Goal: Task Accomplishment & Management: Complete application form

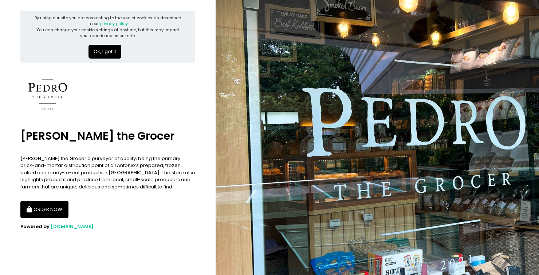
scroll to position [25, 0]
click at [62, 223] on span "Pickup.ph" at bounding box center [72, 226] width 43 height 7
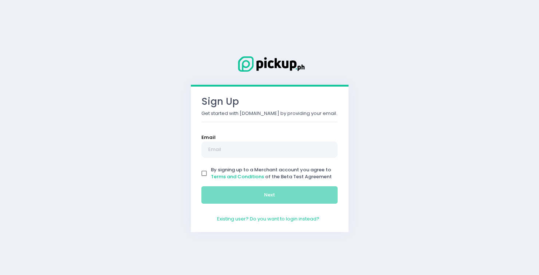
click at [205, 171] on input "By signing up to a Merchant account you agree to Terms and Conditions of the Be…" at bounding box center [204, 174] width 14 height 14
checkbox input "true"
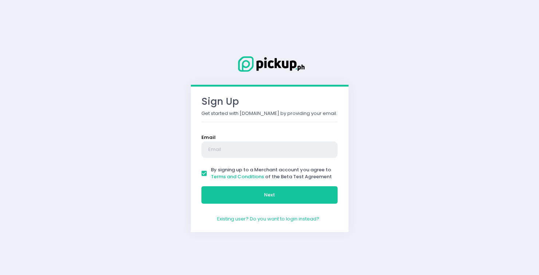
click at [218, 147] on input "text" at bounding box center [269, 150] width 137 height 17
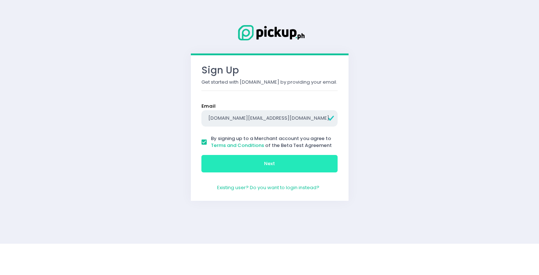
type input "[DOMAIN_NAME][EMAIL_ADDRESS][DOMAIN_NAME]"
click at [223, 194] on button "Next" at bounding box center [269, 194] width 137 height 17
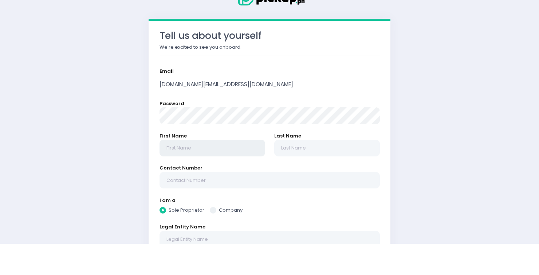
click at [222, 182] on input "text" at bounding box center [212, 179] width 106 height 17
radio input "true"
type input "K"
radio input "true"
type input "KA"
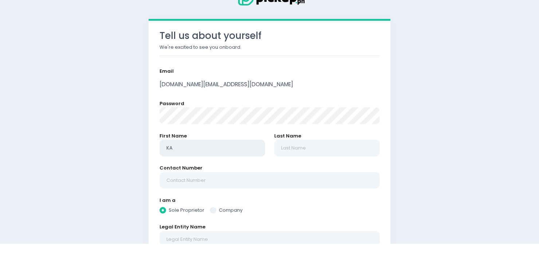
radio input "true"
type input "KAt"
radio input "true"
type input "KAth"
radio input "true"
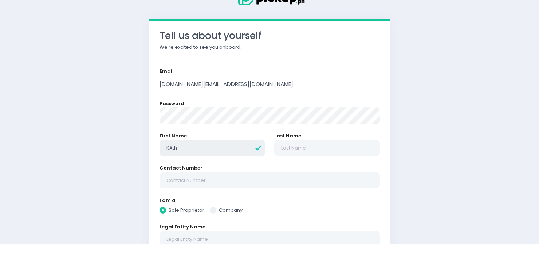
type input "[PERSON_NAME]"
radio input "true"
type input "[PERSON_NAME]"
radio input "true"
type input "KAtheri"
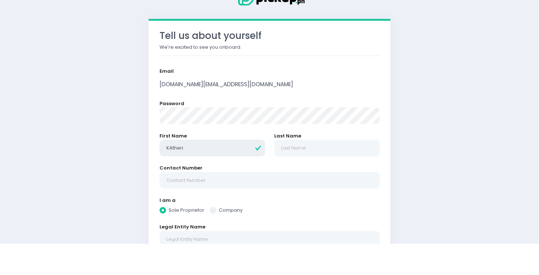
radio input "true"
type input "[PERSON_NAME]"
radio input "true"
type input "[PERSON_NAME]"
radio input "true"
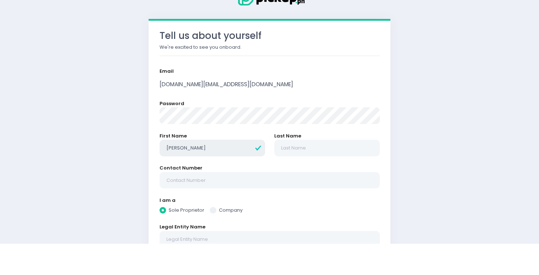
type input "[PERSON_NAME]"
radio input "true"
type input "[PERSON_NAME]"
click at [300, 181] on input "text" at bounding box center [327, 179] width 106 height 17
radio input "true"
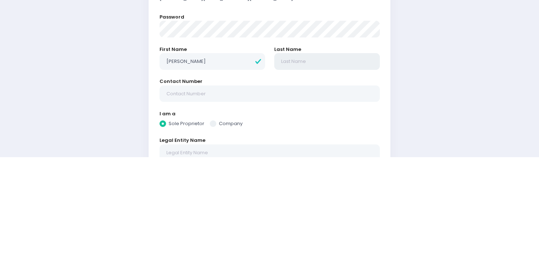
type input "G"
radio input "true"
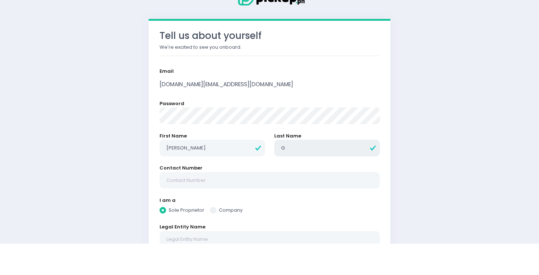
type input "GA"
radio input "true"
type input "GAN"
radio input "true"
type input "GANCAYCO"
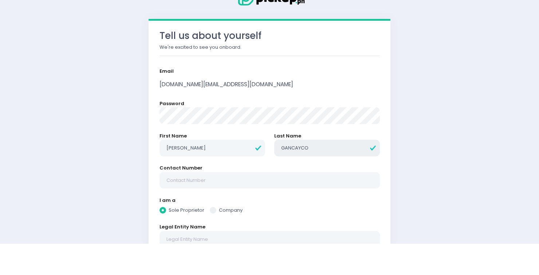
radio input "true"
type input "GANCAYCO"
click at [203, 212] on input "text" at bounding box center [269, 211] width 220 height 17
radio input "true"
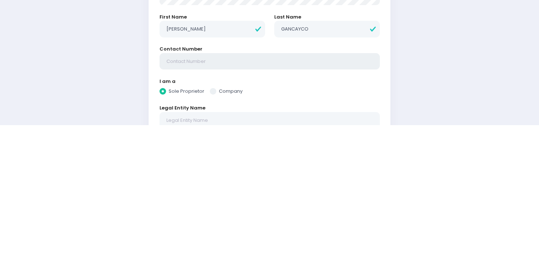
type input "0"
radio input "true"
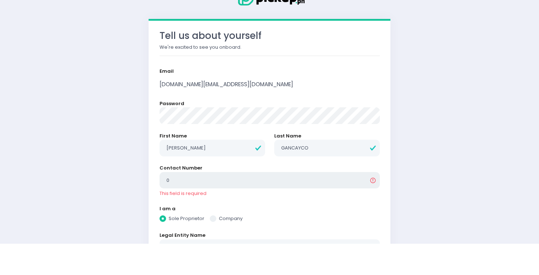
type input "09"
radio input "true"
type input "091"
radio input "true"
type input "0918"
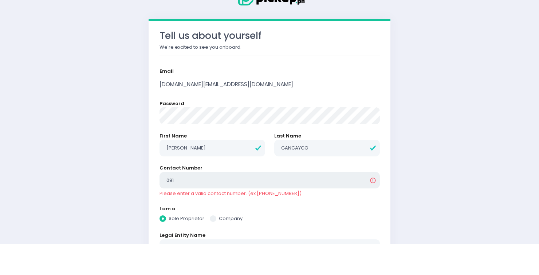
radio input "true"
type input "09189"
radio input "true"
type input "091892"
radio input "true"
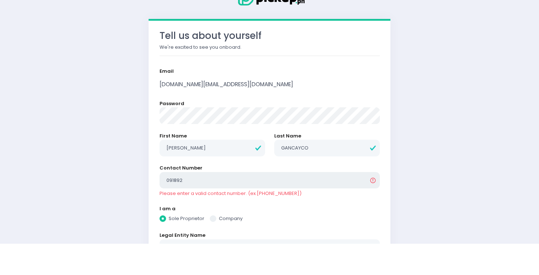
type input "0918921"
radio input "true"
type input "09189218"
radio input "true"
type input "091892187"
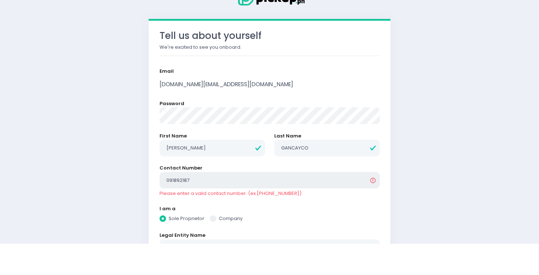
radio input "true"
type input "0918921879"
radio input "true"
type input "09189218794"
radio input "true"
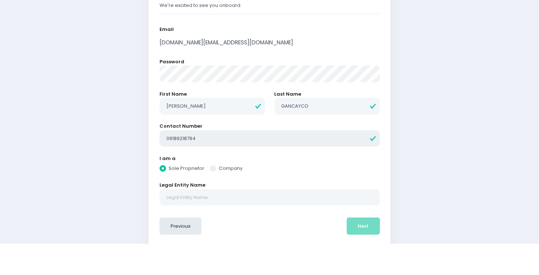
scroll to position [62, 0]
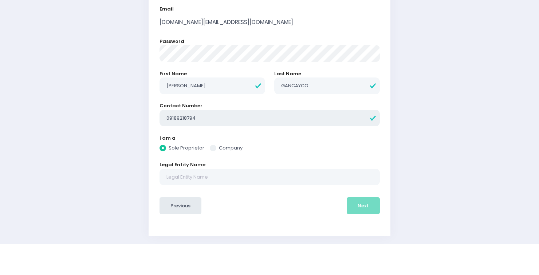
type input "09189218794"
click at [230, 209] on input "text" at bounding box center [269, 208] width 220 height 17
radio input "true"
type input "C"
radio input "true"
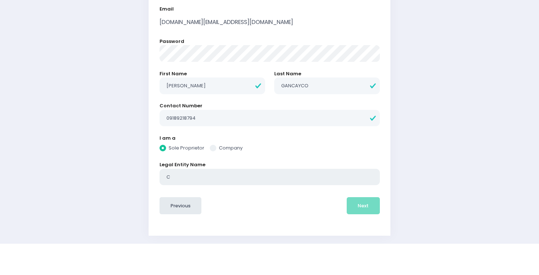
type input "CO"
radio input "true"
type input "COC"
radio input "true"
type input "COCO"
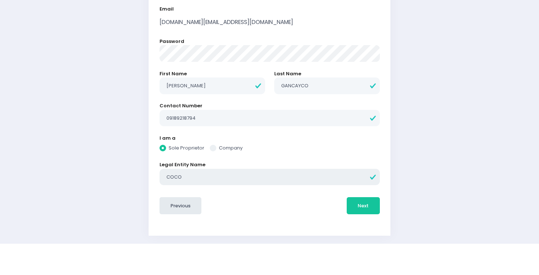
radio input "true"
type input "COCO"
radio input "true"
type input "COCO C"
radio input "true"
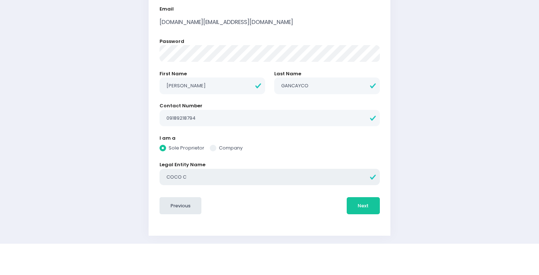
type input "COCO CR"
radio input "true"
type input "COCO CRI"
radio input "true"
type input "COCO CRIN"
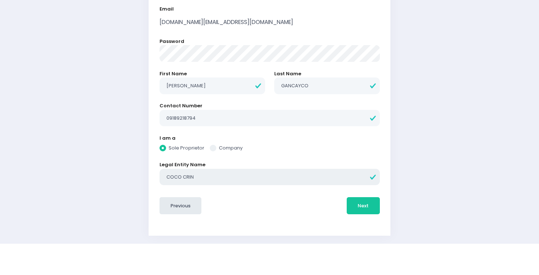
radio input "true"
type input "[PERSON_NAME]"
radio input "true"
type input "[PERSON_NAME]"
radio input "true"
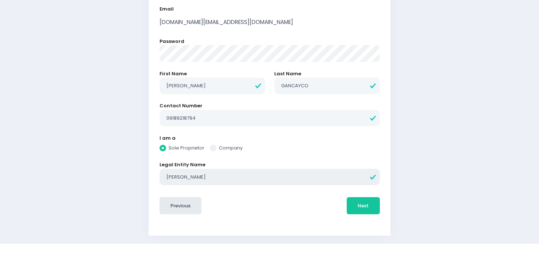
type input "[PERSON_NAME]"
radio input "true"
type input "[PERSON_NAME]"
radio input "true"
type input "[PERSON_NAME]"
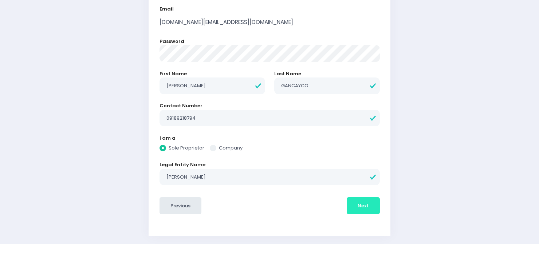
click at [360, 234] on span "Next" at bounding box center [362, 237] width 11 height 7
radio input "true"
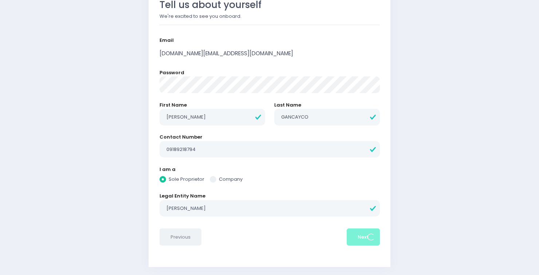
scroll to position [0, 0]
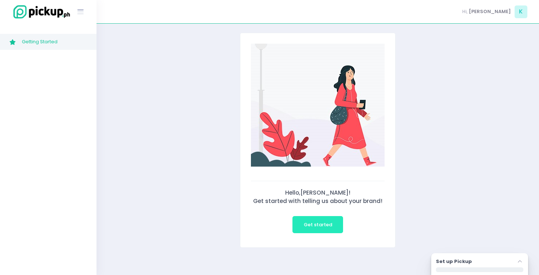
click at [323, 229] on button "Get started" at bounding box center [317, 224] width 51 height 17
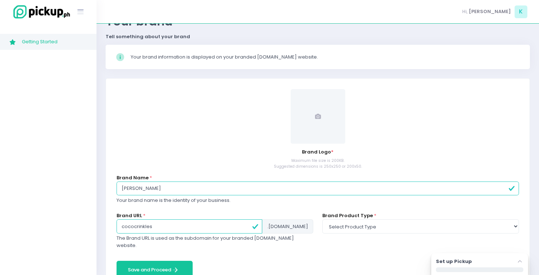
scroll to position [59, 0]
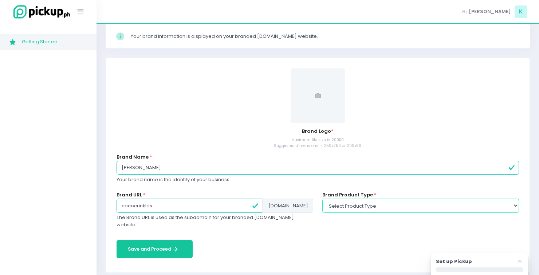
click at [344, 205] on select "Select product type food non-food" at bounding box center [420, 206] width 197 height 14
select select "food"
click at [322, 199] on select "Select product type food non-food" at bounding box center [420, 206] width 197 height 14
click at [311, 99] on span at bounding box center [317, 95] width 55 height 55
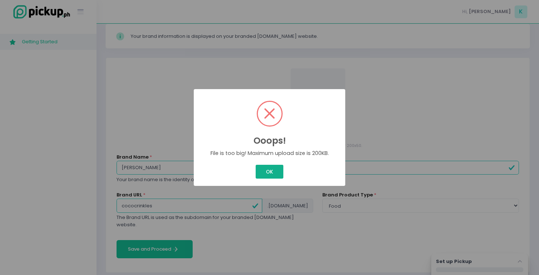
click at [266, 175] on button "OK" at bounding box center [269, 172] width 27 height 14
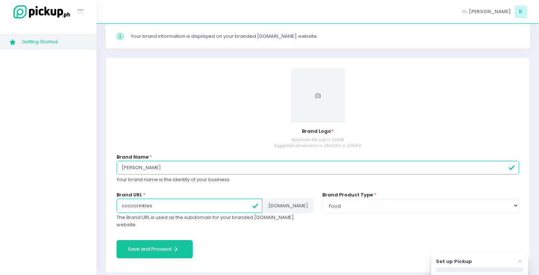
click at [320, 94] on icon at bounding box center [318, 96] width 6 height 6
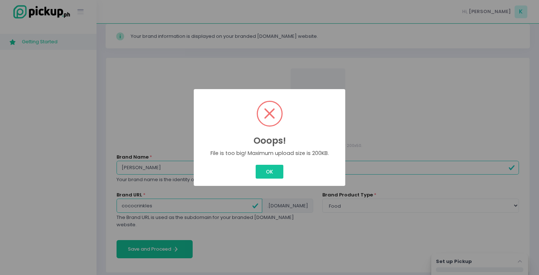
click at [264, 117] on span at bounding box center [270, 114] width 24 height 24
click at [270, 169] on button "OK" at bounding box center [269, 172] width 27 height 14
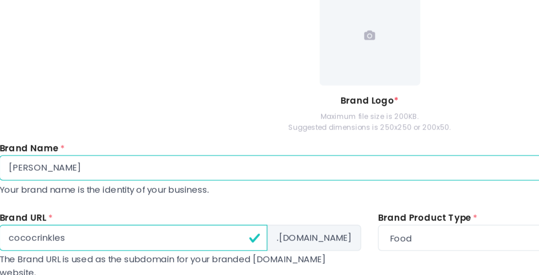
scroll to position [58, 0]
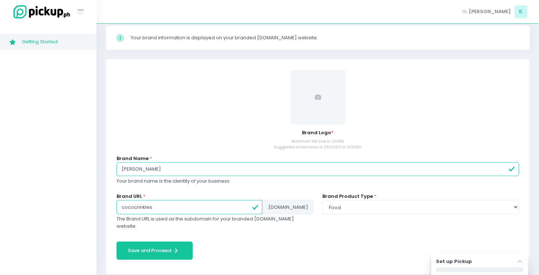
click at [313, 100] on span at bounding box center [317, 97] width 55 height 55
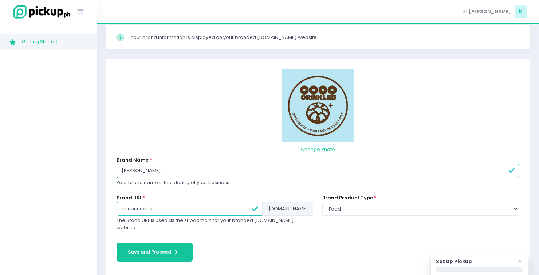
scroll to position [59, 0]
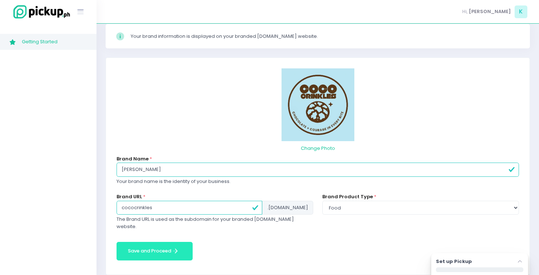
click at [152, 245] on button "Save and Proceed Save and Proceed Created with Sketch." at bounding box center [154, 251] width 76 height 19
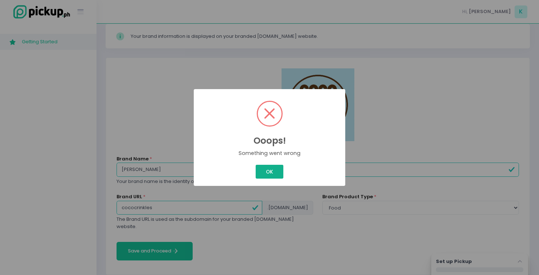
click at [269, 171] on button "OK" at bounding box center [269, 172] width 27 height 14
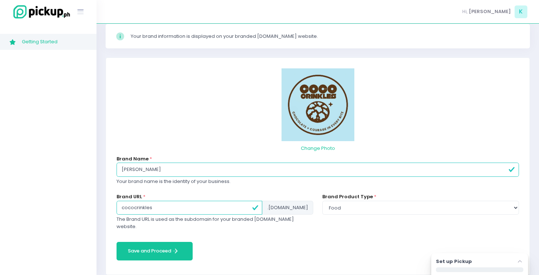
click at [242, 208] on input "cococrinkles" at bounding box center [189, 208] width 146 height 14
click at [140, 243] on button "Save and Proceed Save and Proceed Created with Sketch." at bounding box center [154, 251] width 76 height 19
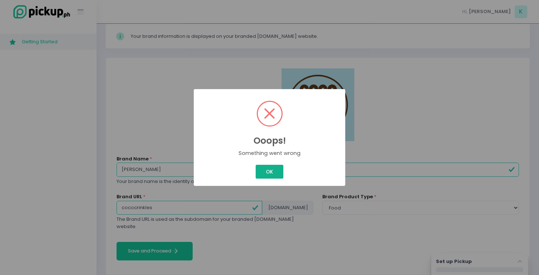
click at [272, 168] on button "OK" at bounding box center [269, 172] width 27 height 14
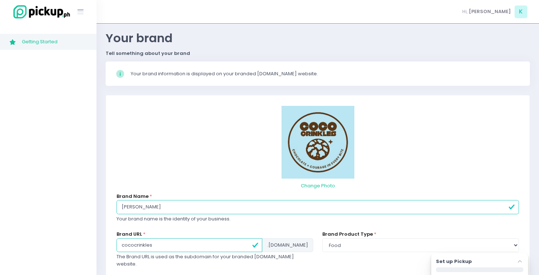
scroll to position [0, 0]
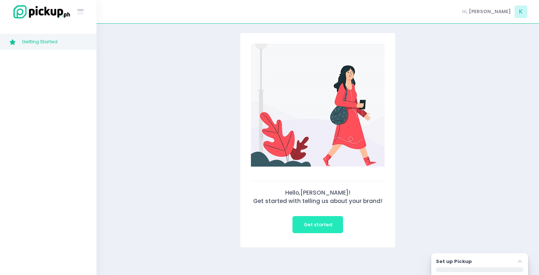
click at [311, 228] on span "Get started" at bounding box center [318, 224] width 28 height 7
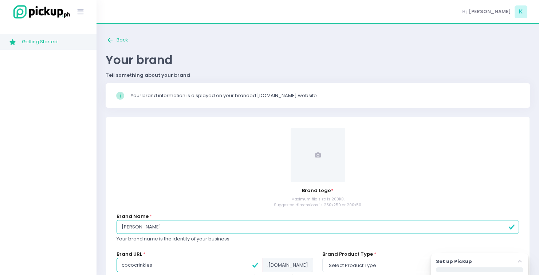
click at [312, 182] on span at bounding box center [317, 155] width 55 height 55
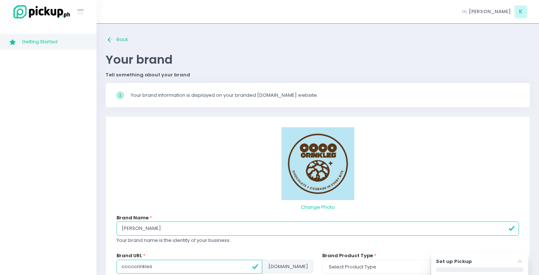
scroll to position [26, 0]
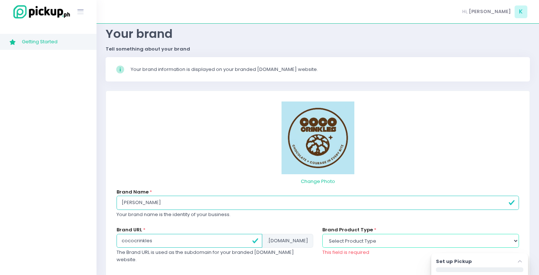
click at [339, 239] on select "Select product type food non-food" at bounding box center [420, 241] width 197 height 14
select select "food"
click at [322, 234] on select "Select product type food non-food" at bounding box center [420, 241] width 197 height 14
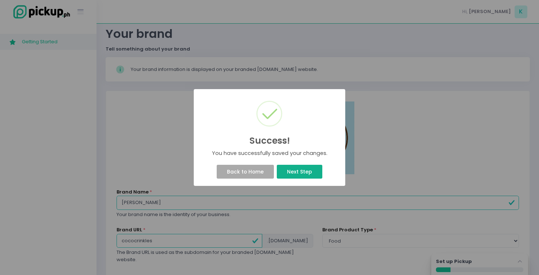
click at [294, 179] on button "Next Step" at bounding box center [299, 172] width 45 height 14
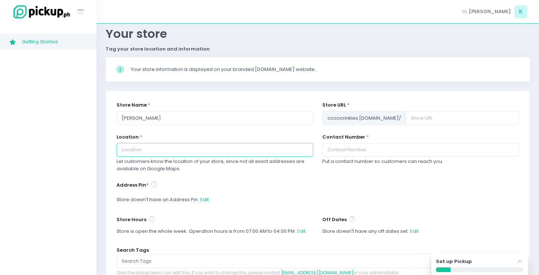
click at [130, 153] on input "text" at bounding box center [214, 150] width 197 height 14
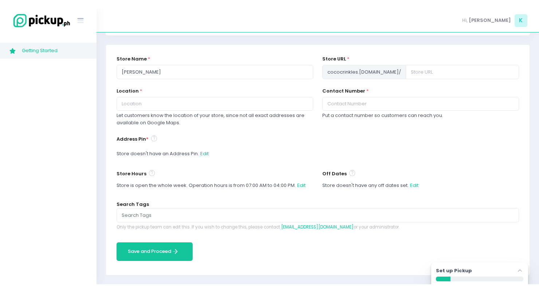
scroll to position [64, 0]
